Goal: Task Accomplishment & Management: Use online tool/utility

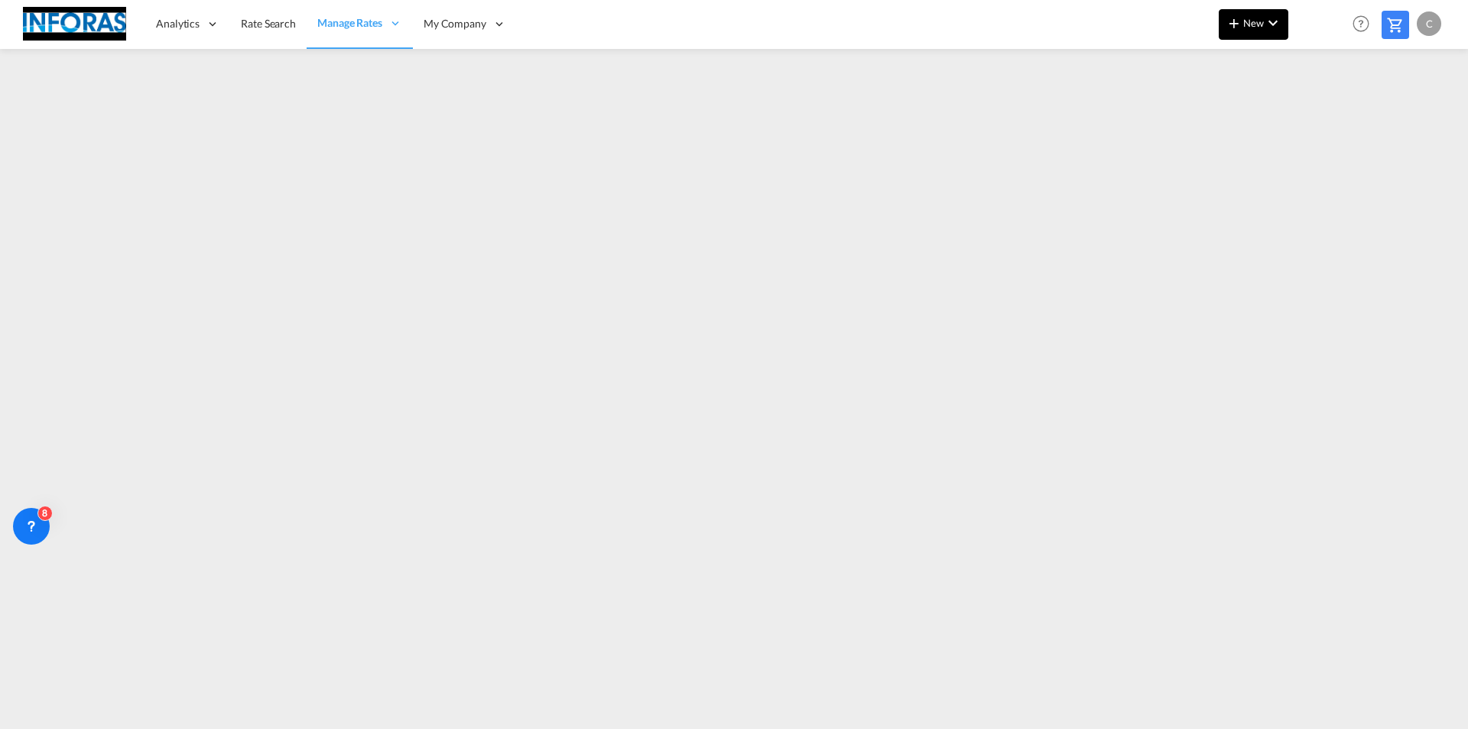
click at [1236, 24] on md-icon "icon-plus 400-fg" at bounding box center [1234, 23] width 18 height 18
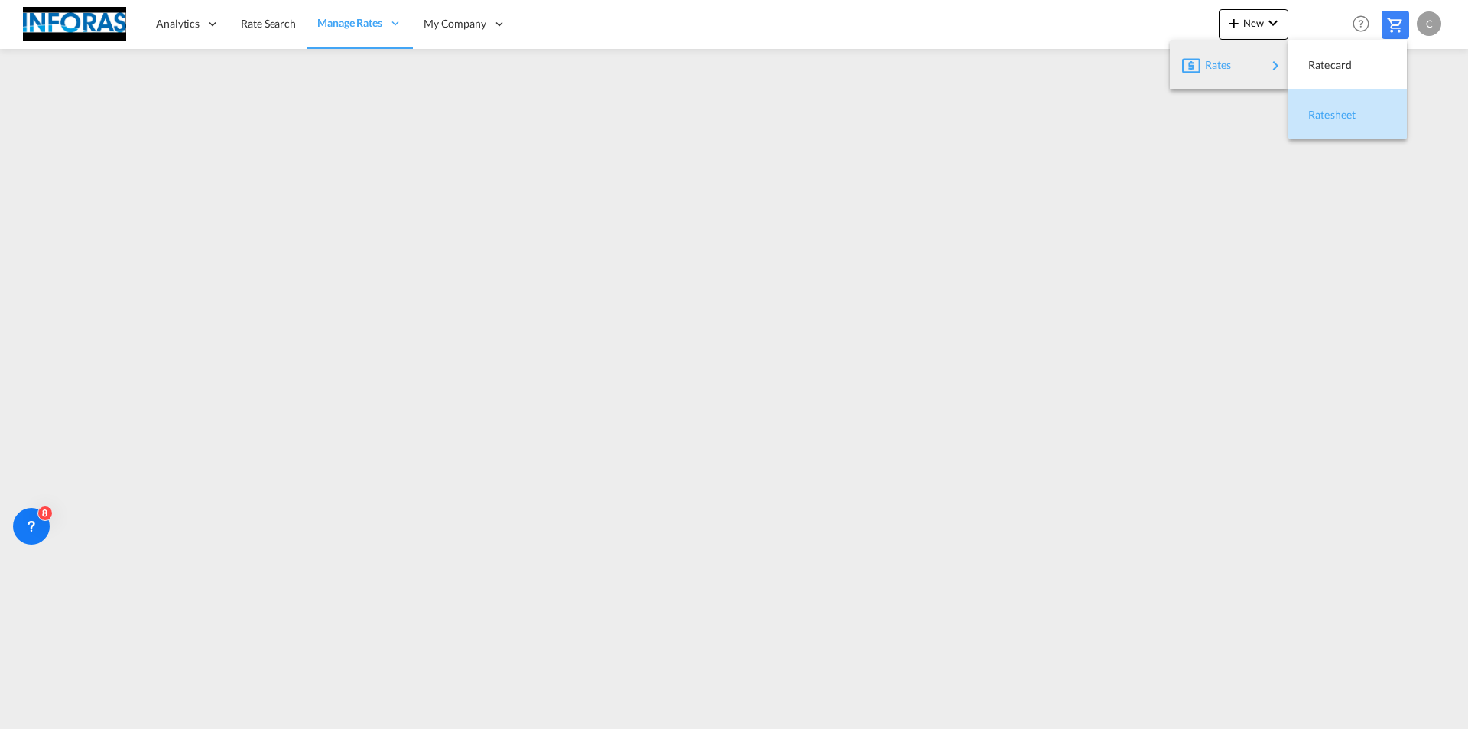
click at [1325, 113] on span "Ratesheet" at bounding box center [1317, 114] width 17 height 31
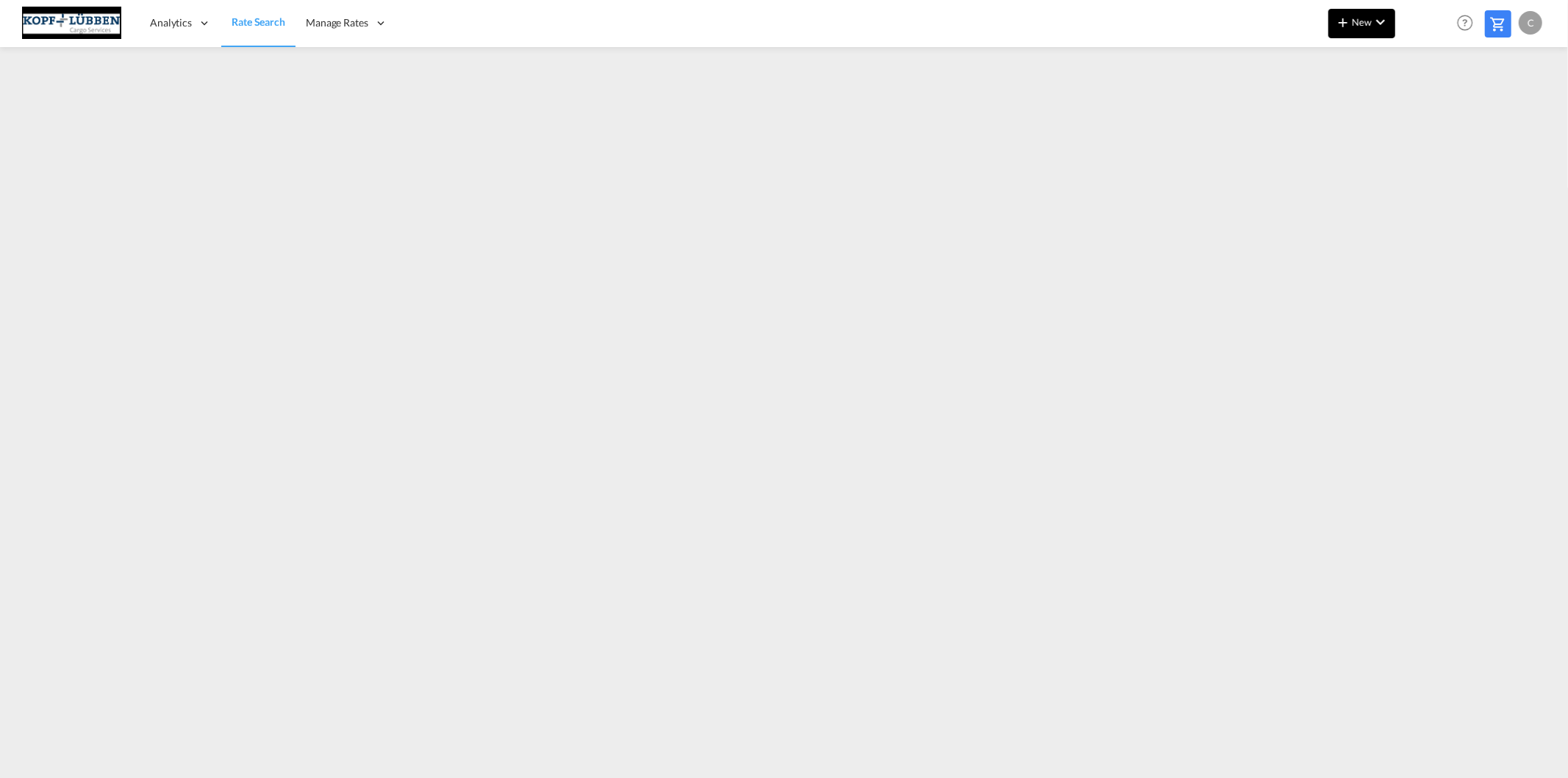
click at [1356, 17] on span "New" at bounding box center [1361, 22] width 55 height 12
click at [1431, 109] on span "Ratesheet" at bounding box center [1422, 110] width 16 height 30
